Goal: Task Accomplishment & Management: Manage account settings

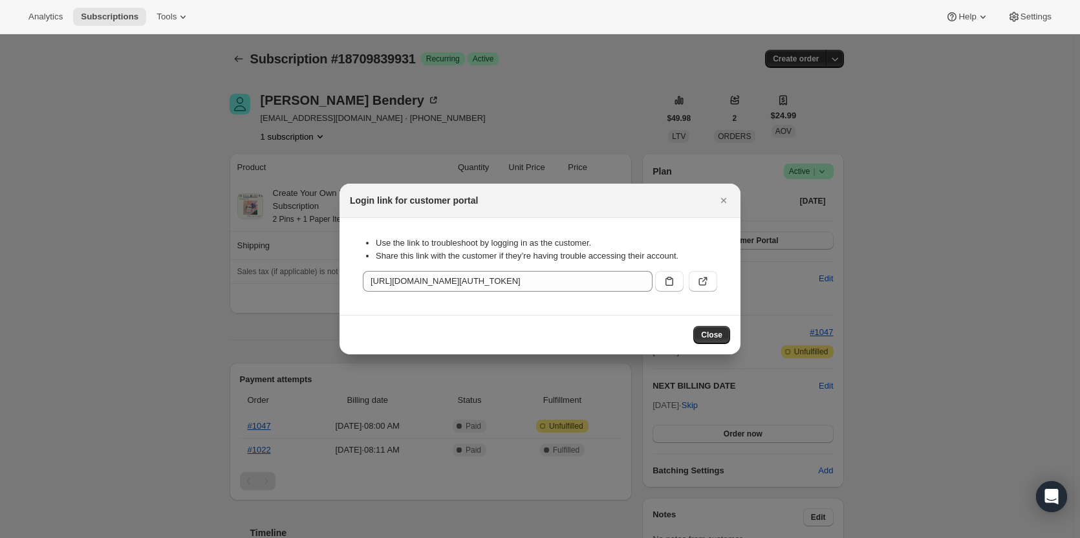
click at [716, 332] on span "Close" at bounding box center [711, 335] width 21 height 10
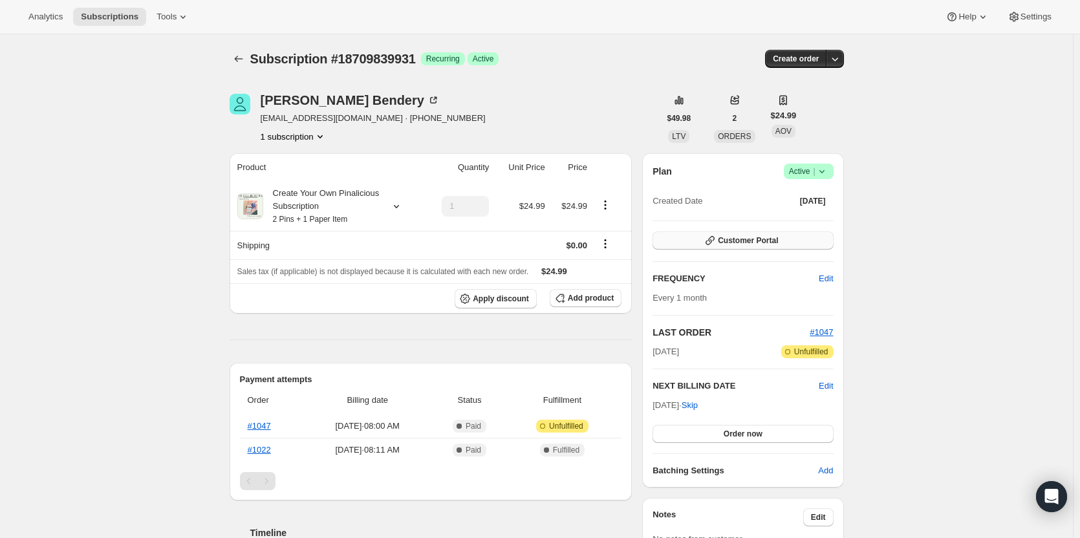
click at [769, 236] on span "Customer Portal" at bounding box center [748, 240] width 60 height 10
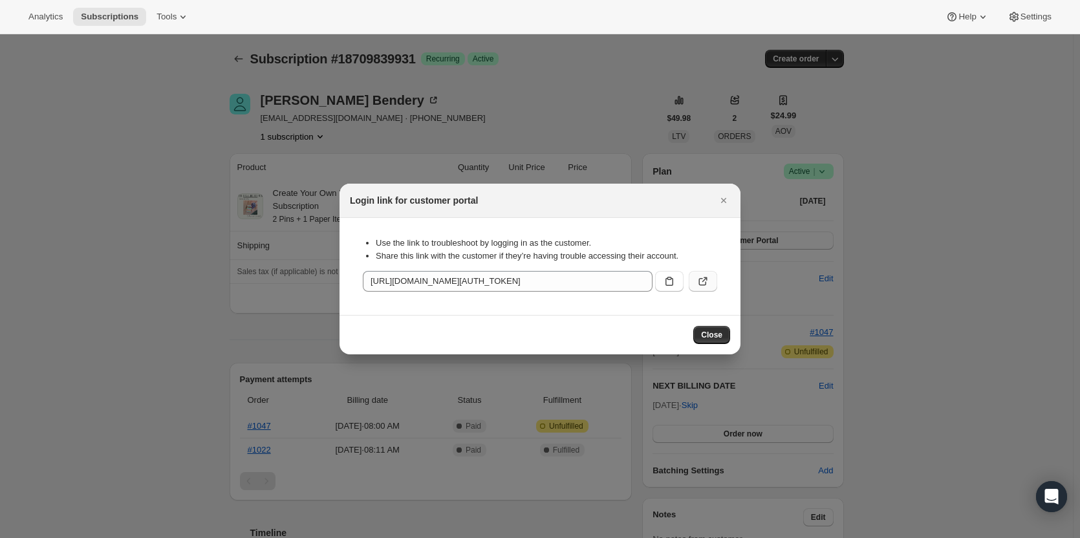
click at [704, 281] on icon ":r8p:" at bounding box center [704, 279] width 5 height 5
click at [722, 201] on icon "Close" at bounding box center [723, 200] width 13 height 13
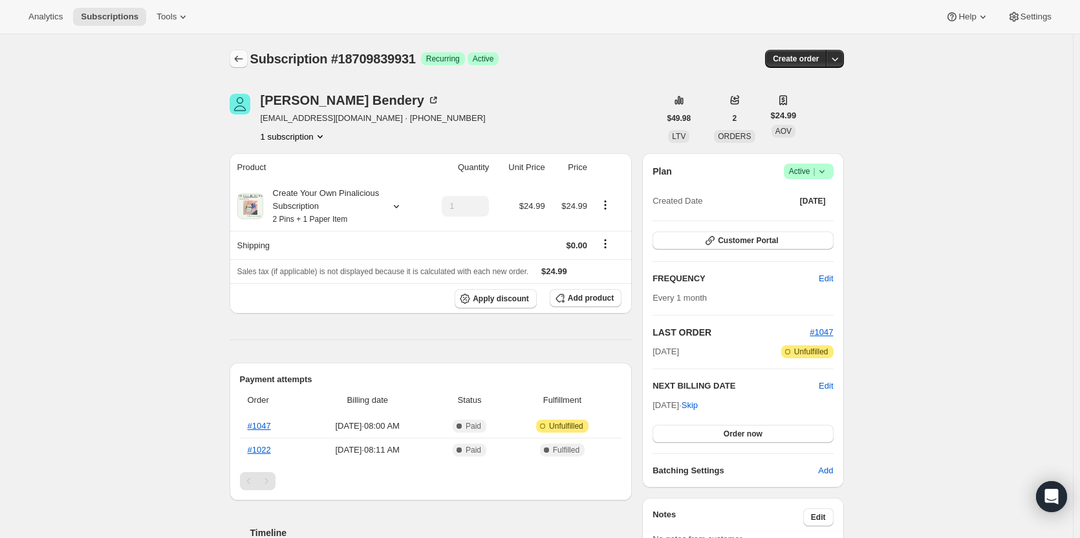
click at [241, 57] on icon "Subscriptions" at bounding box center [238, 58] width 13 height 13
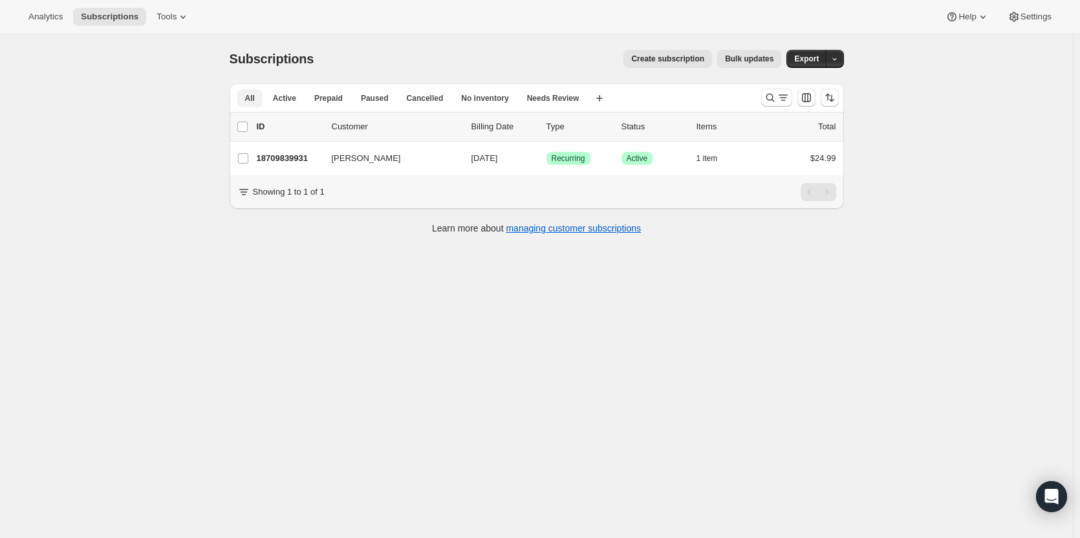
click at [252, 98] on span "All" at bounding box center [250, 98] width 10 height 10
click at [777, 97] on icon "Search and filter results" at bounding box center [770, 97] width 13 height 13
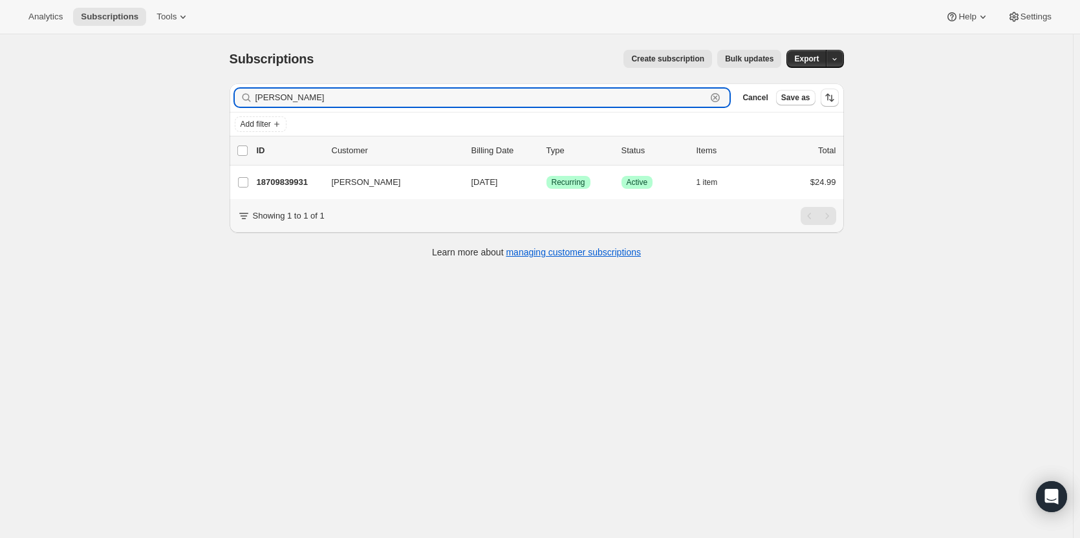
click at [722, 100] on icon "button" at bounding box center [715, 97] width 13 height 13
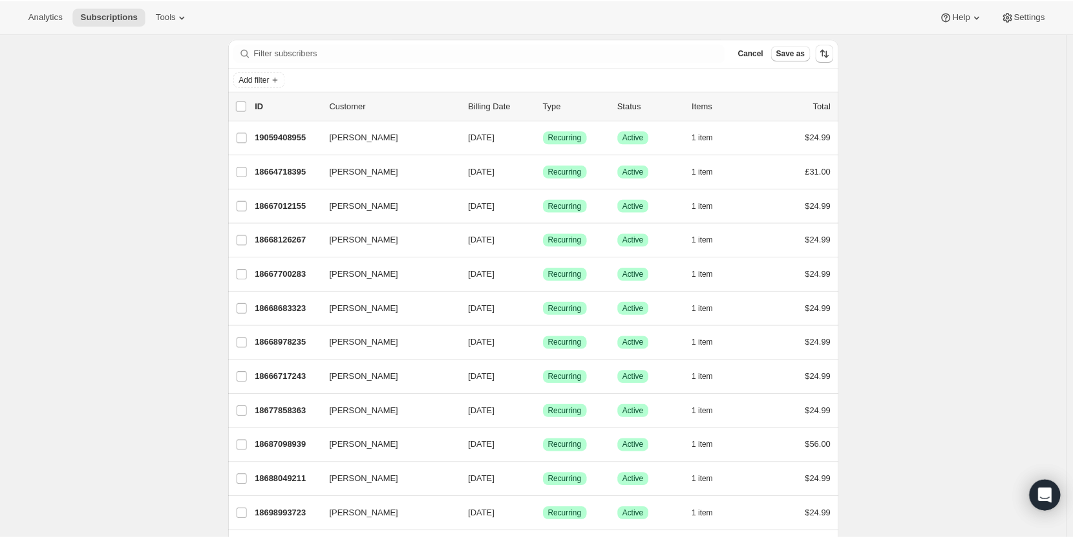
scroll to position [44, 0]
